Goal: Transaction & Acquisition: Purchase product/service

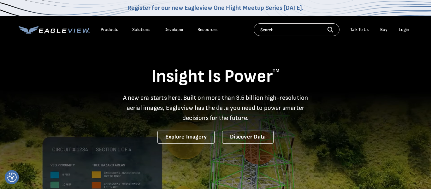
click at [403, 29] on div "Login" at bounding box center [404, 30] width 10 height 6
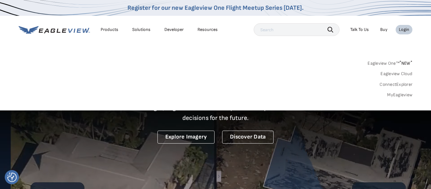
click at [396, 94] on link "MyEagleview" at bounding box center [399, 95] width 25 height 6
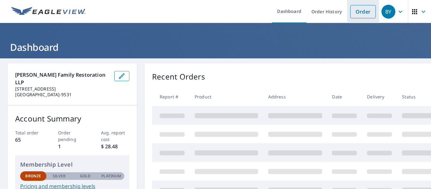
click at [361, 16] on link "Order" at bounding box center [363, 11] width 26 height 13
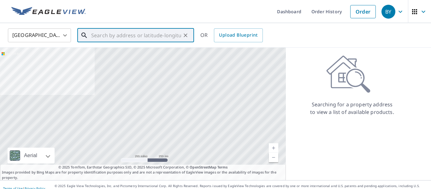
click at [122, 40] on input "text" at bounding box center [136, 36] width 90 height 18
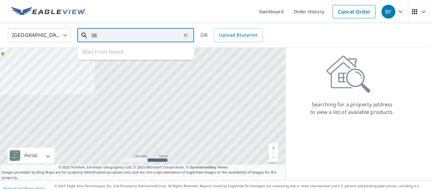
type input "3"
type input "[STREET_ADDRESS][PERSON_NAME][US_STATE]"
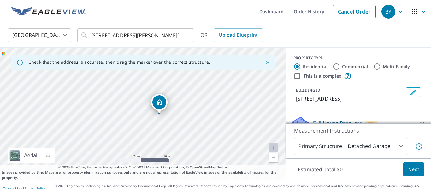
drag, startPoint x: 147, startPoint y: 113, endPoint x: 163, endPoint y: 114, distance: 16.4
click at [163, 114] on div "[STREET_ADDRESS]" at bounding box center [143, 114] width 286 height 133
click at [385, 147] on body "BY BY Dashboard Order History Cancel Order BY United States [GEOGRAPHIC_DATA] ​…" at bounding box center [215, 94] width 431 height 189
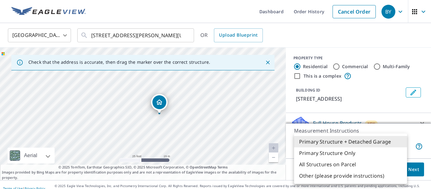
click at [359, 141] on li "Primary Structure + Detached Garage" at bounding box center [350, 141] width 113 height 11
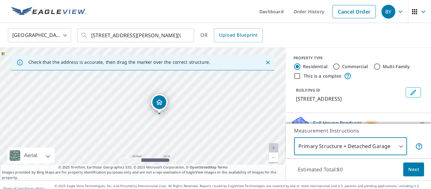
click at [412, 169] on span "Next" at bounding box center [413, 170] width 11 height 8
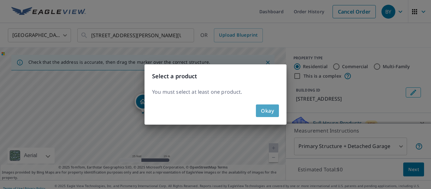
click at [270, 110] on span "Okay" at bounding box center [267, 110] width 13 height 9
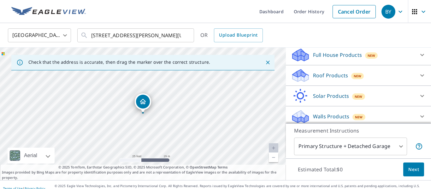
scroll to position [69, 0]
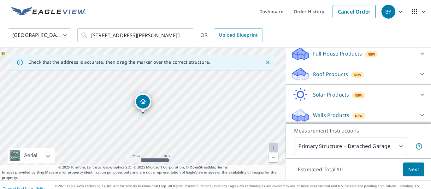
click at [327, 74] on p "Roof Products" at bounding box center [330, 74] width 35 height 8
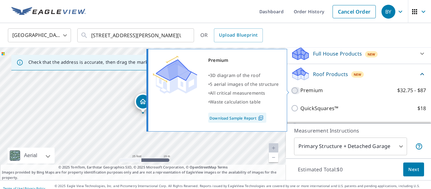
click at [295, 92] on input "Premium $32.75 - $87" at bounding box center [295, 91] width 9 height 8
checkbox input "true"
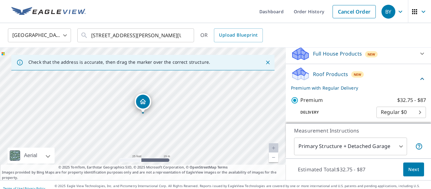
click at [404, 116] on body "BY BY Dashboard Order History Cancel Order BY United States [GEOGRAPHIC_DATA] ​…" at bounding box center [215, 94] width 431 height 189
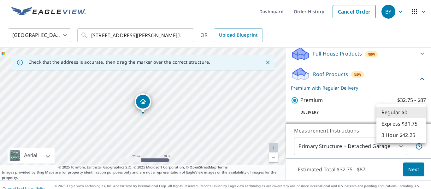
click at [384, 79] on div at bounding box center [215, 94] width 431 height 189
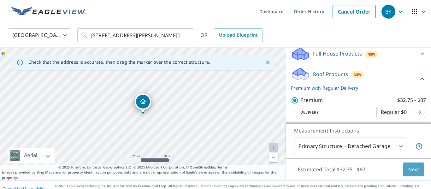
click at [412, 170] on span "Next" at bounding box center [413, 170] width 11 height 8
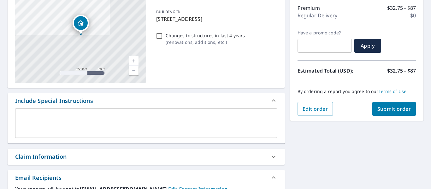
scroll to position [80, 0]
click at [402, 111] on span "Submit order" at bounding box center [394, 109] width 34 height 7
